Goal: Find specific page/section: Find specific page/section

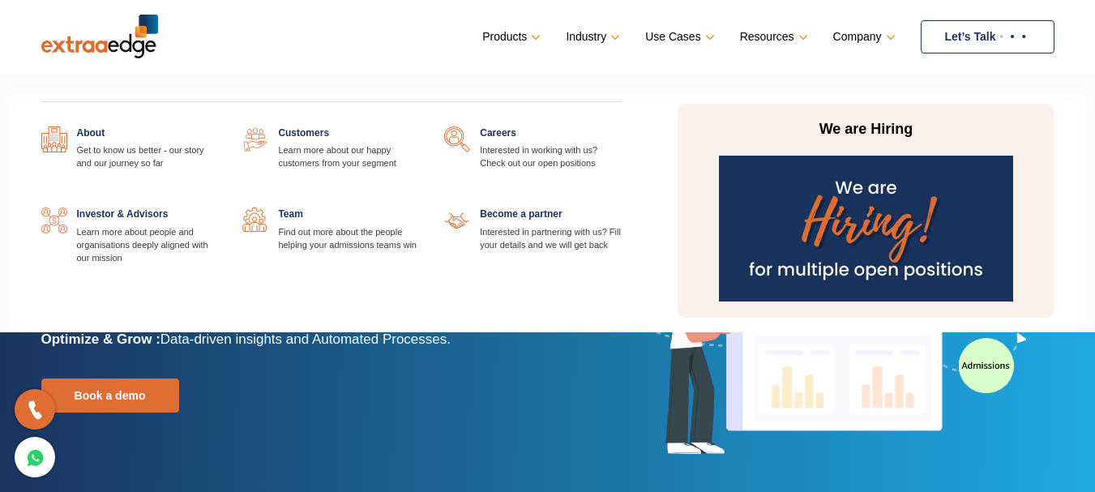
click at [622, 126] on link at bounding box center [622, 126] width 0 height 0
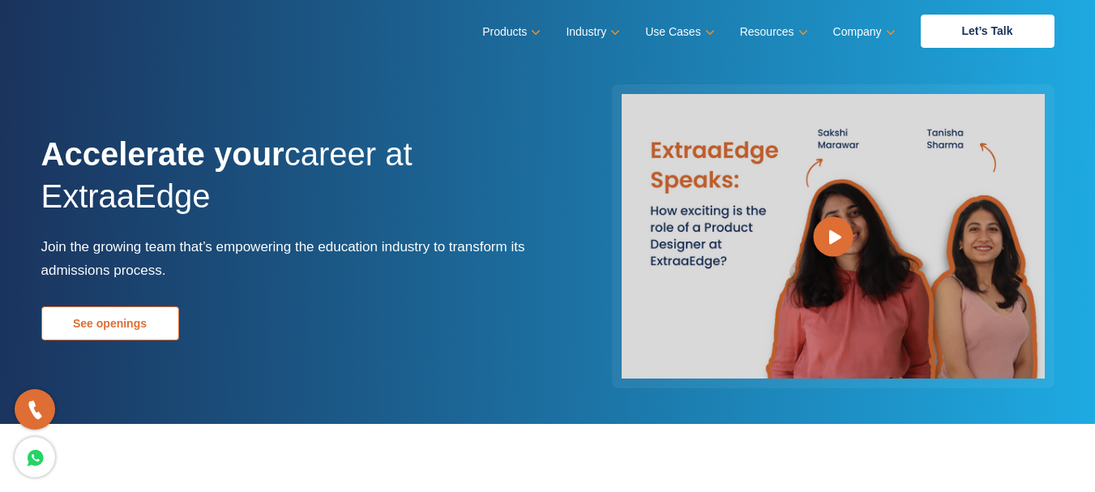
click at [100, 327] on link "See openings" at bounding box center [110, 323] width 138 height 34
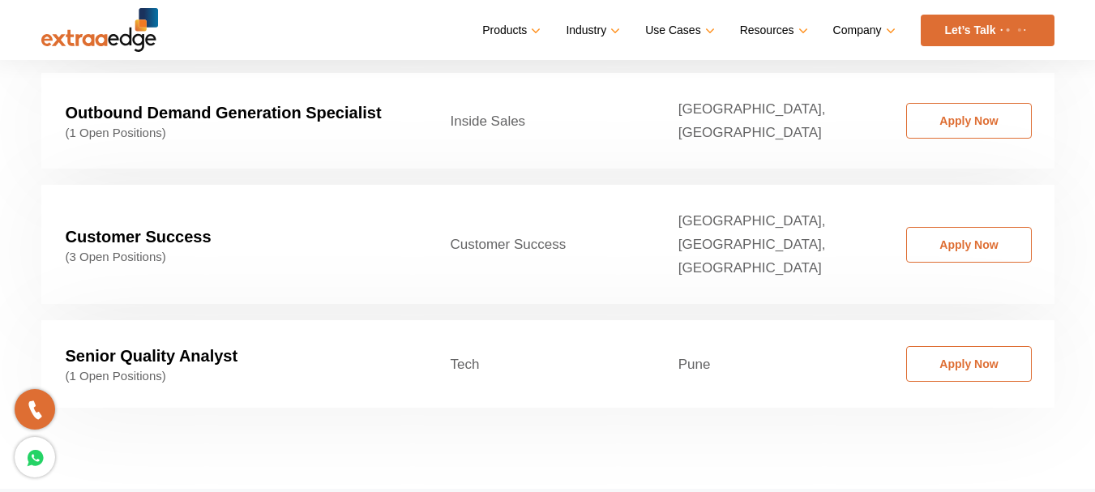
scroll to position [2708, 0]
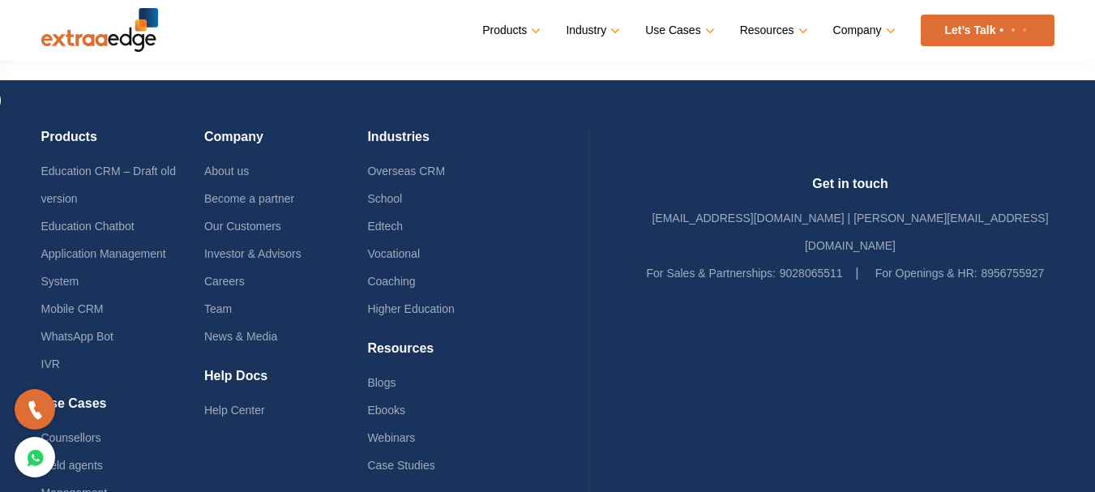
scroll to position [1318, 0]
